Goal: Task Accomplishment & Management: Complete application form

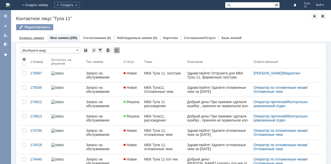
click at [37, 39] on link "Создать заявку" at bounding box center [31, 38] width 25 height 4
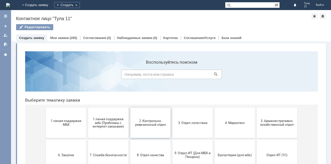
click at [156, 121] on span "2. Контрольно-ревизионный отдел" at bounding box center [150, 123] width 37 height 8
click at [181, 117] on button "3. Отдел логистики" at bounding box center [192, 122] width 40 height 30
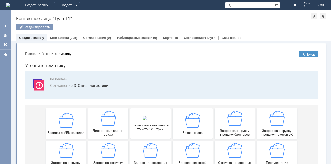
click at [10, 5] on img at bounding box center [8, 5] width 4 height 4
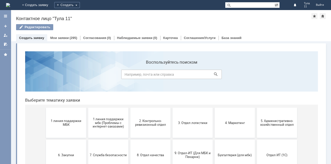
click at [162, 21] on div "Назад | Контактное лицо "Тула 11" Контактное лицо "Тула 11" Редактировать emplo…" at bounding box center [171, 25] width 320 height 31
